Goal: Check status: Check status

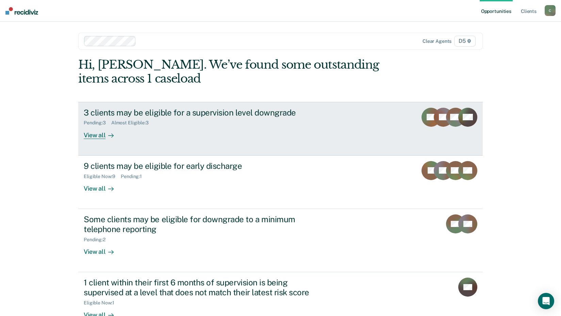
click at [95, 133] on div "View all" at bounding box center [103, 132] width 38 height 13
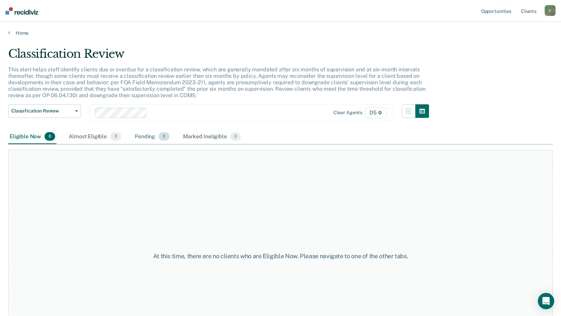
click at [145, 136] on div "Pending 3" at bounding box center [151, 137] width 37 height 15
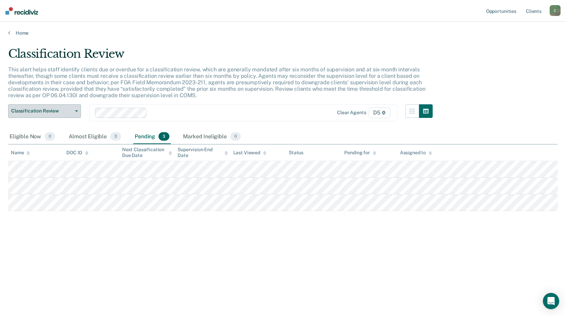
click at [69, 111] on span "Classification Review" at bounding box center [41, 111] width 61 height 6
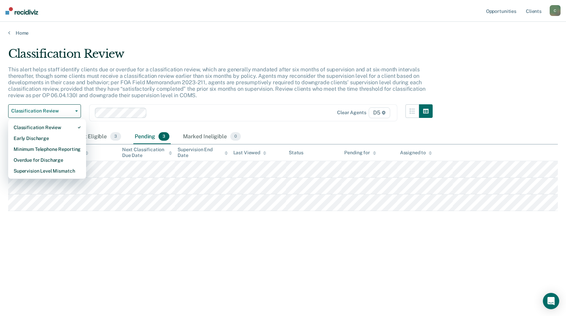
drag, startPoint x: 54, startPoint y: 278, endPoint x: 57, endPoint y: 262, distance: 16.5
click at [54, 273] on div "Classification Review This alert helps staff identify clients due or overdue fo…" at bounding box center [282, 167] width 549 height 240
